Goal: Transaction & Acquisition: Purchase product/service

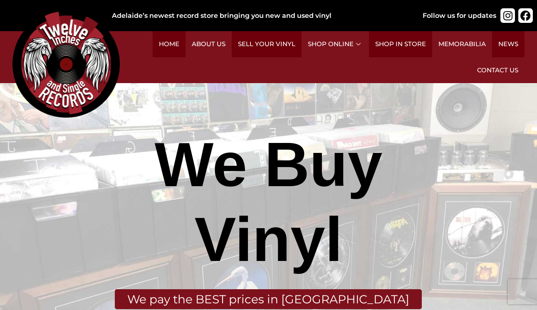
click at [335, 69] on ul "Home About Us Sell Your Vinyl Shop Online Genres Alternative (35) Blues (3) Cel…" at bounding box center [315, 57] width 417 height 52
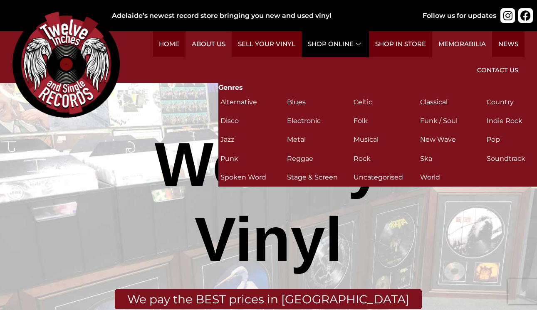
click at [356, 43] on link "Shop Online" at bounding box center [335, 44] width 67 height 26
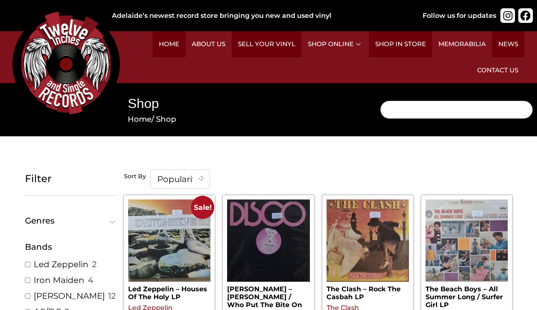
click at [433, 109] on input "Search" at bounding box center [456, 110] width 153 height 18
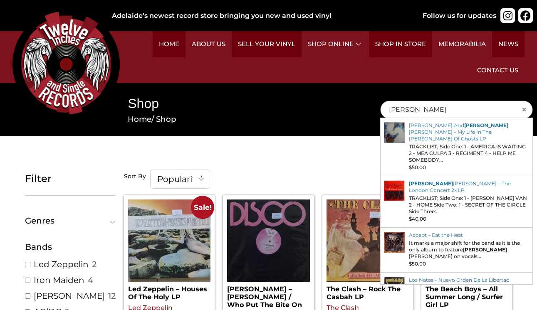
type input "[PERSON_NAME]"
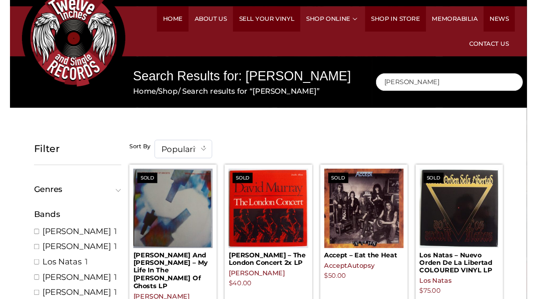
scroll to position [20, 0]
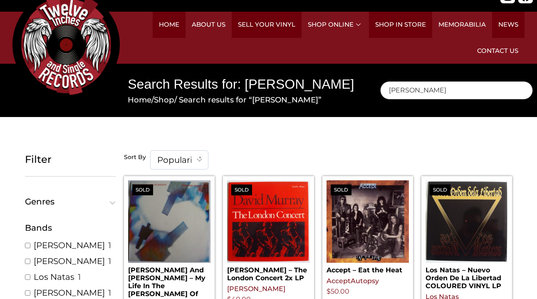
click at [436, 97] on input "[PERSON_NAME]" at bounding box center [456, 90] width 153 height 18
